Goal: Book appointment/travel/reservation

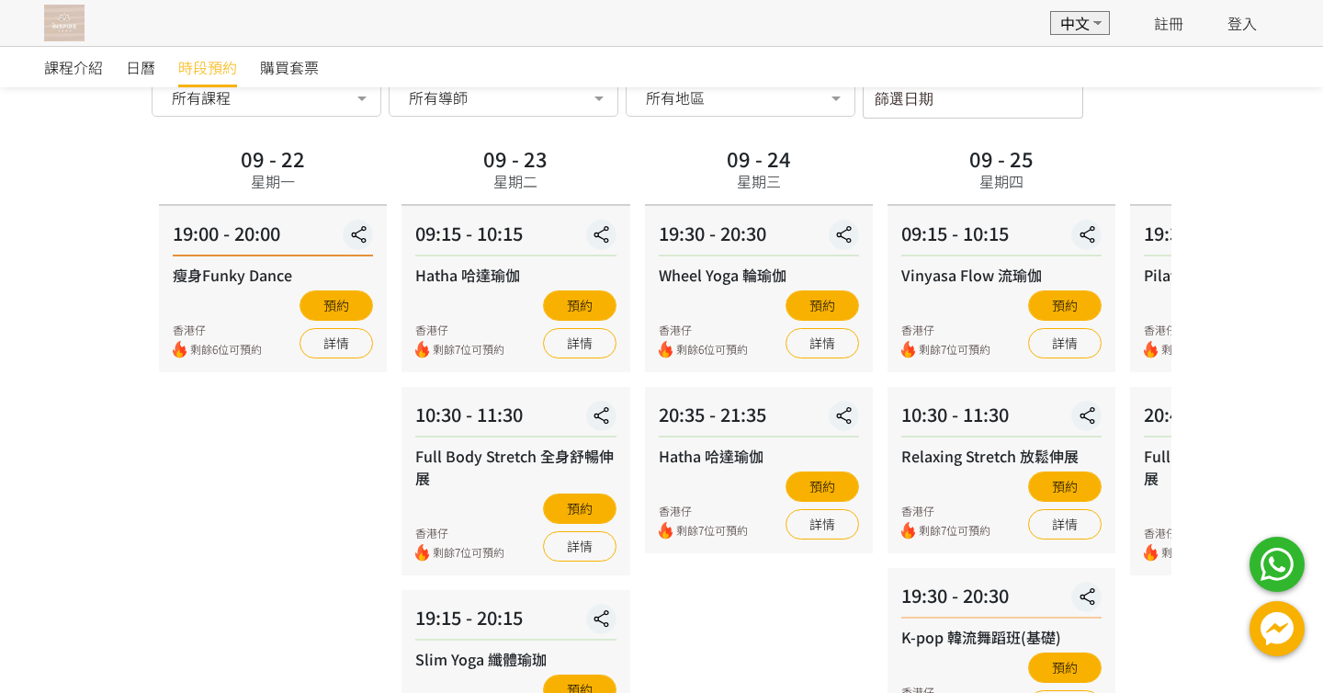
scroll to position [79, 0]
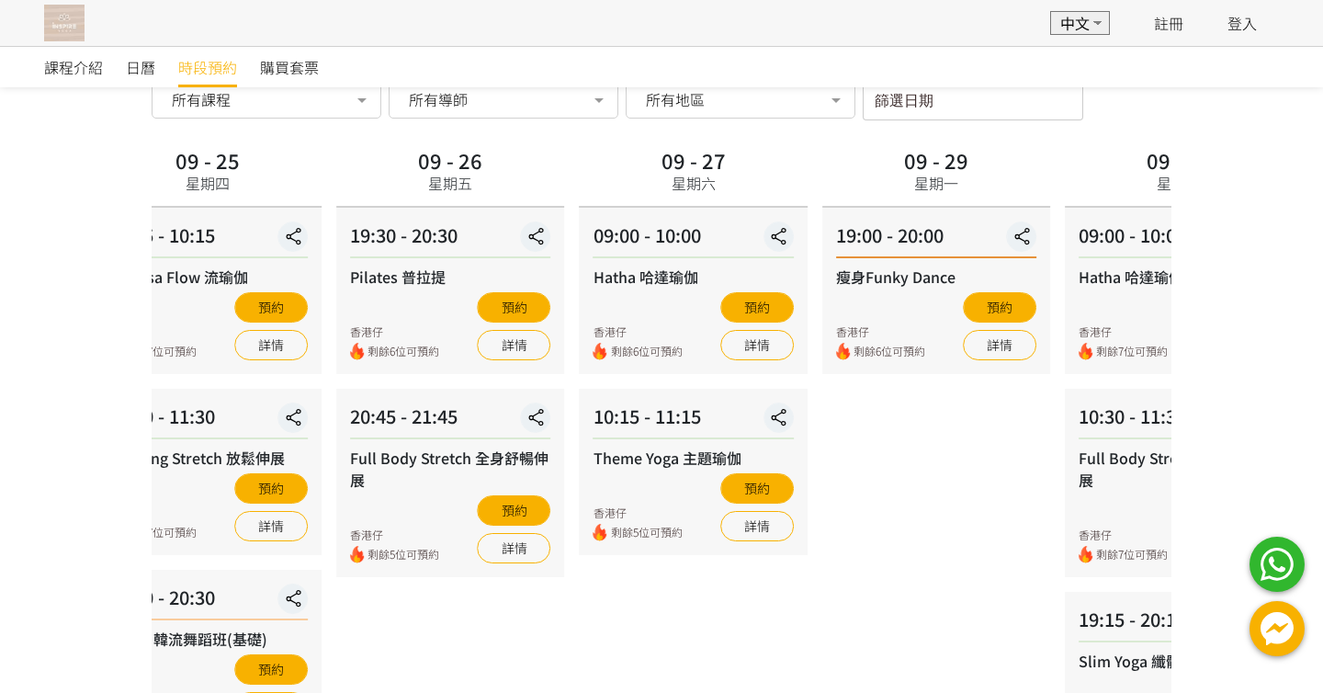
click at [329, 189] on div "09 - 26 星期五 19:30 - 20:30 Pilates 普拉提 香港仔 剩餘6位可預約 預約 詳情 20:45 - 21:45 Full Body…" at bounding box center [450, 551] width 242 height 818
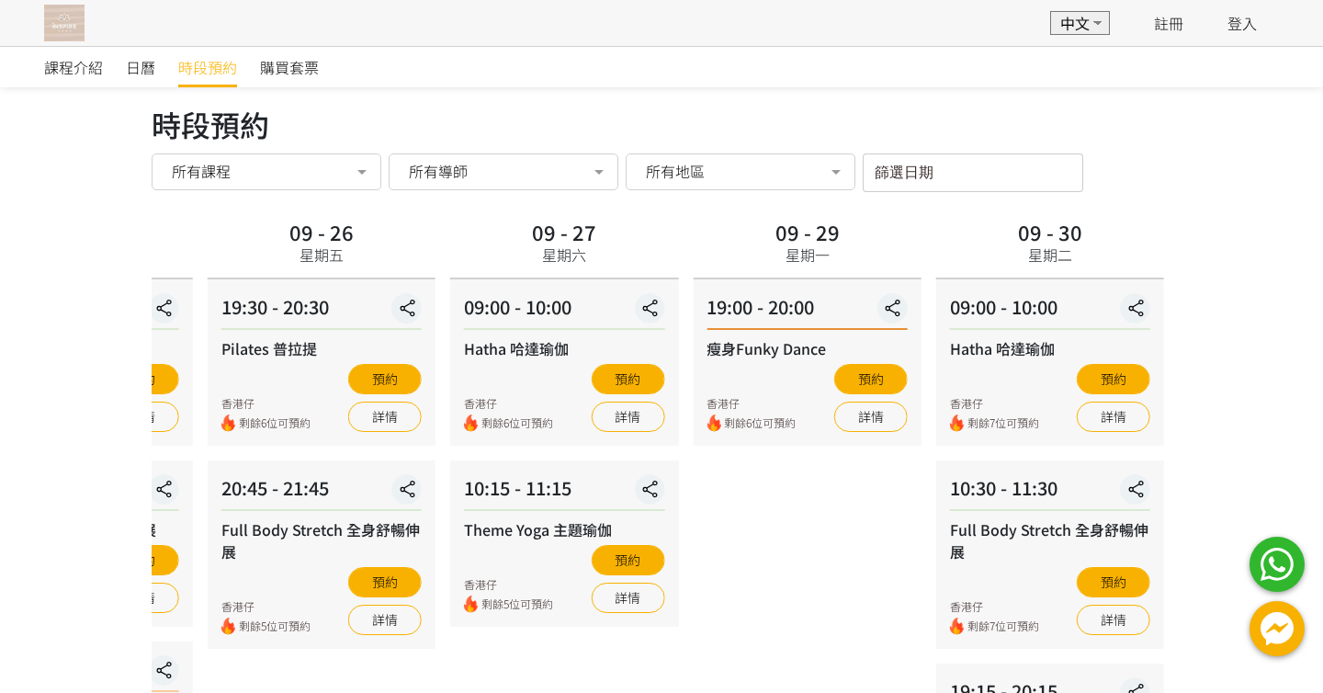
scroll to position [13, 0]
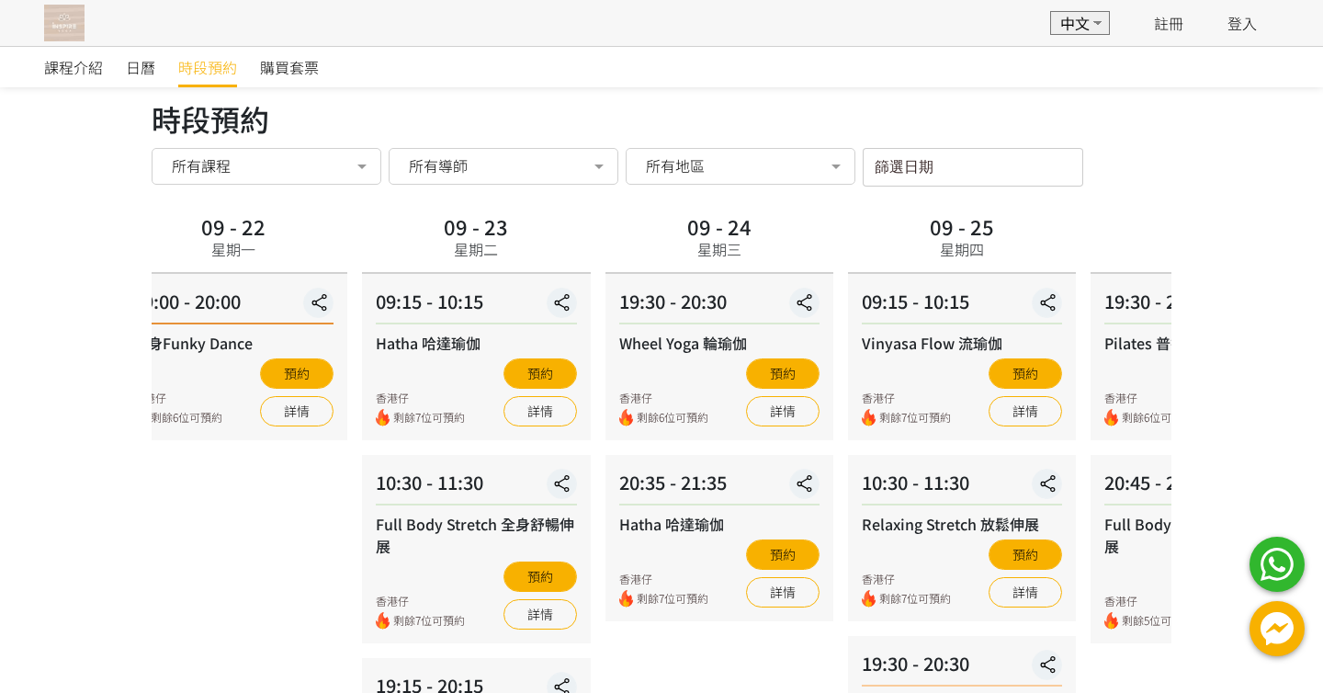
click at [1322, 253] on div "課程介紹 日曆 時段預約 購買套票 時段預約 時段預約 所有課程 所有課程 瘦身Funky Dance Hatha 哈達瑜伽 Full Body Stretc…" at bounding box center [661, 582] width 1323 height 1098
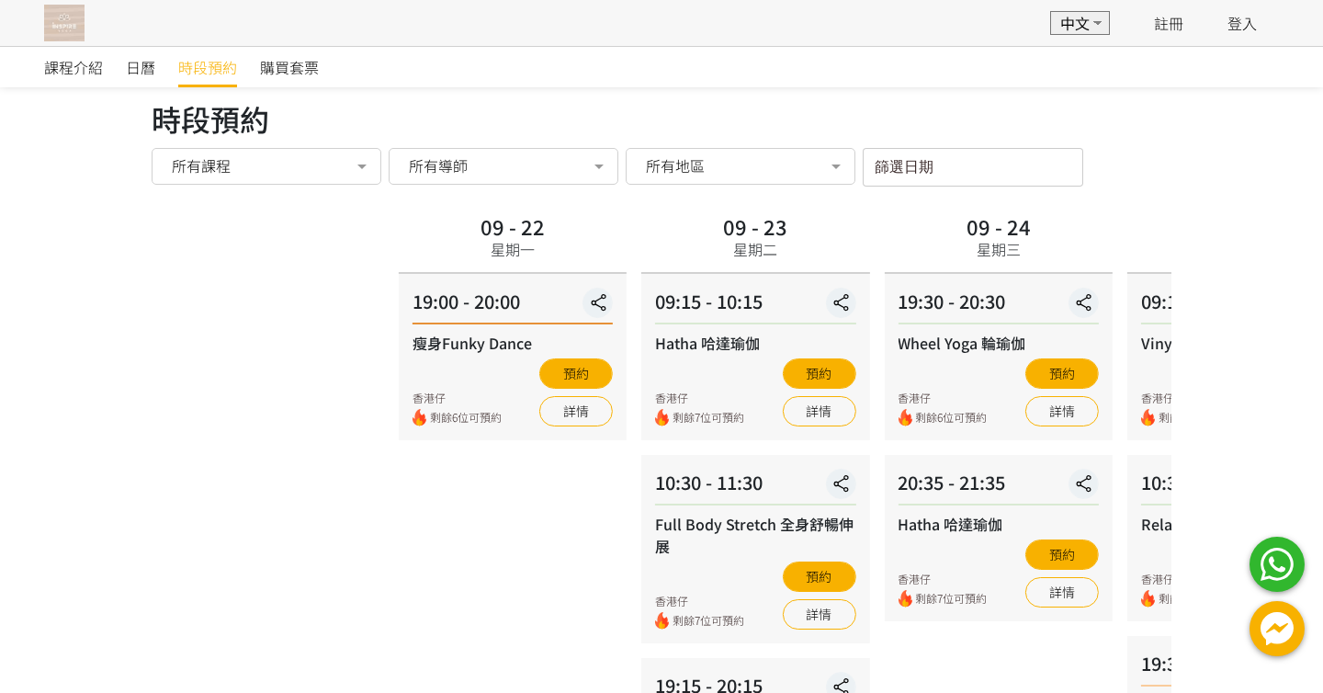
click at [1223, 245] on div "課程介紹 日曆 時段預約 購買套票 時段預約 時段預約 所有課程 所有課程 瘦身Funky Dance Hatha 哈達瑜伽 Full Body Stretc…" at bounding box center [661, 582] width 1323 height 1098
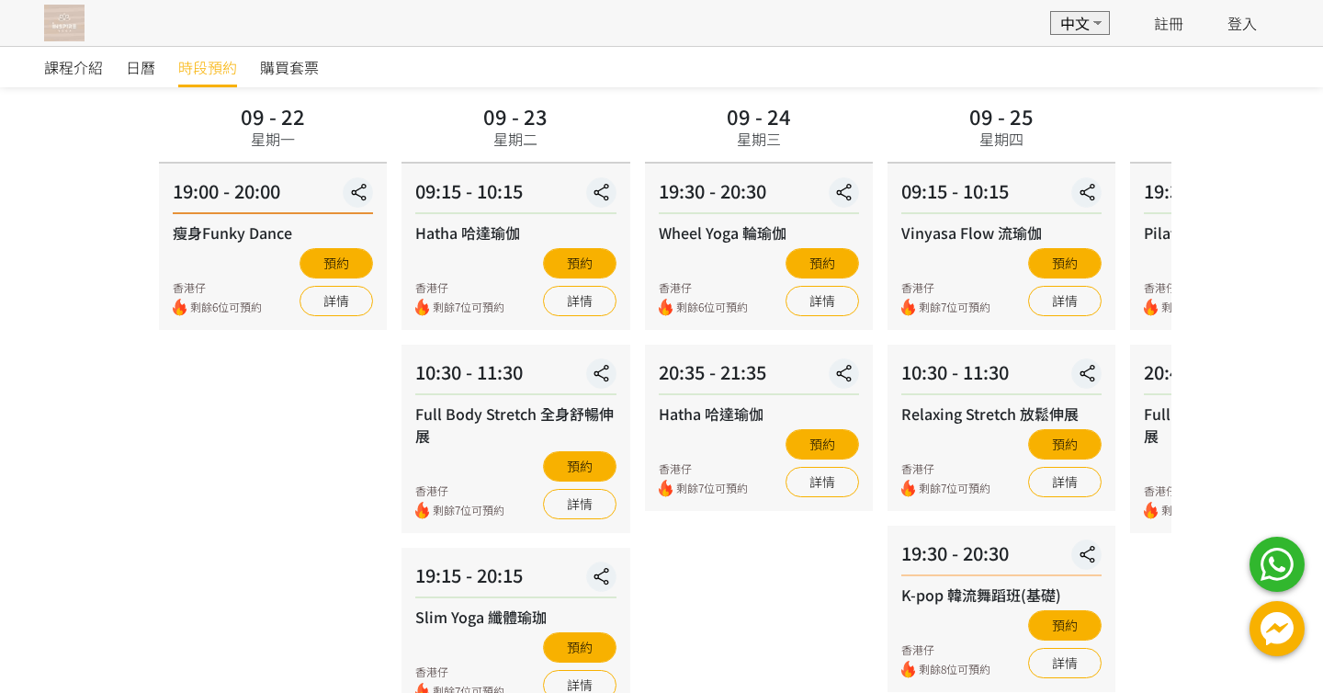
scroll to position [0, 0]
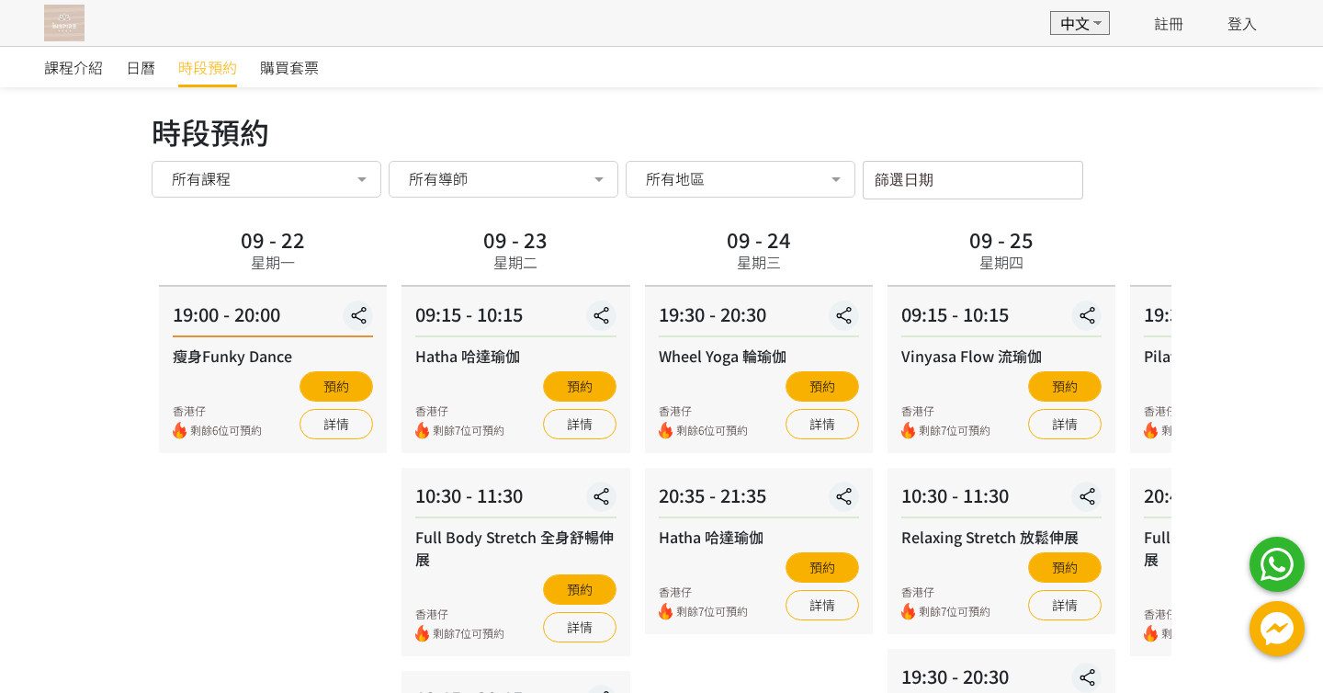
click at [68, 22] on img at bounding box center [64, 23] width 40 height 37
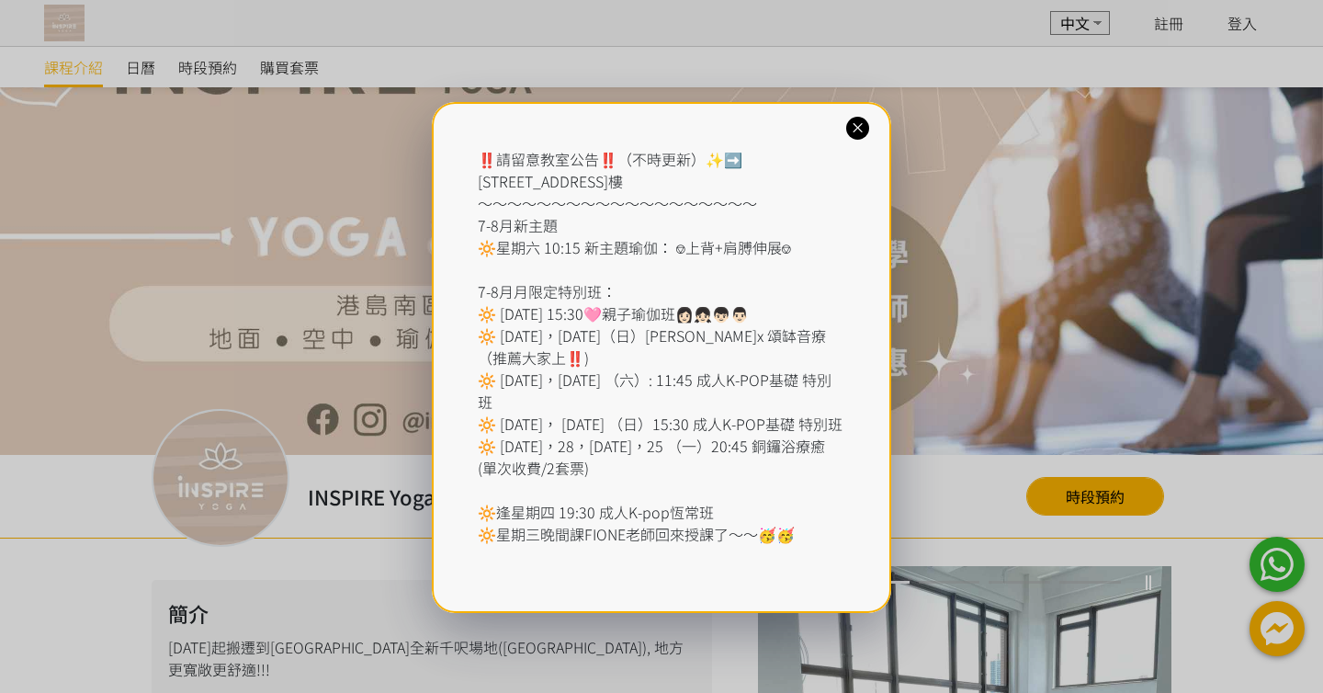
click at [854, 130] on icon at bounding box center [857, 127] width 17 height 17
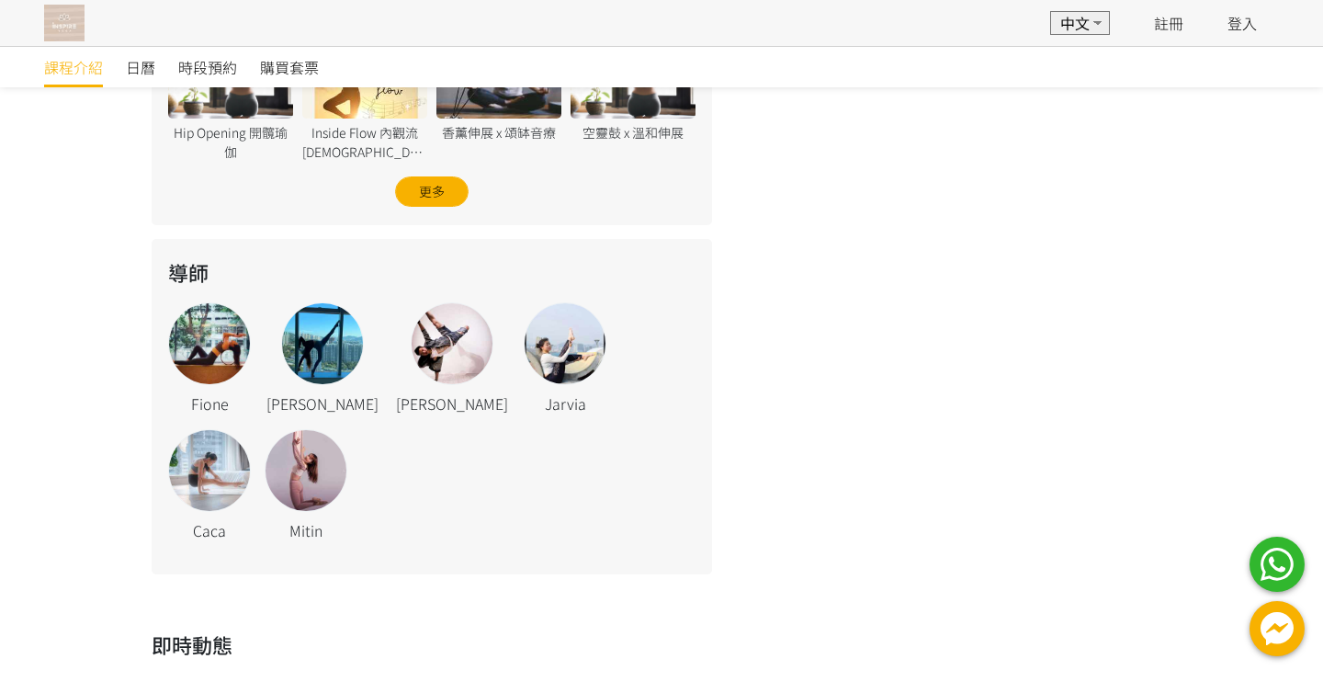
scroll to position [1154, 0]
